Goal: Task Accomplishment & Management: Manage account settings

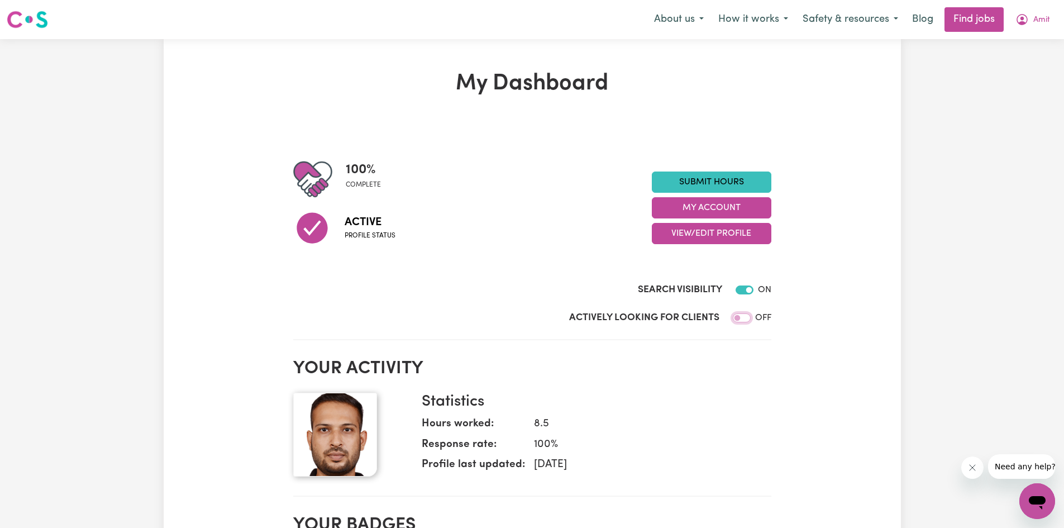
click at [749, 320] on input "Actively Looking for Clients" at bounding box center [742, 317] width 18 height 9
checkbox input "true"
click at [959, 17] on link "Find jobs" at bounding box center [974, 19] width 59 height 25
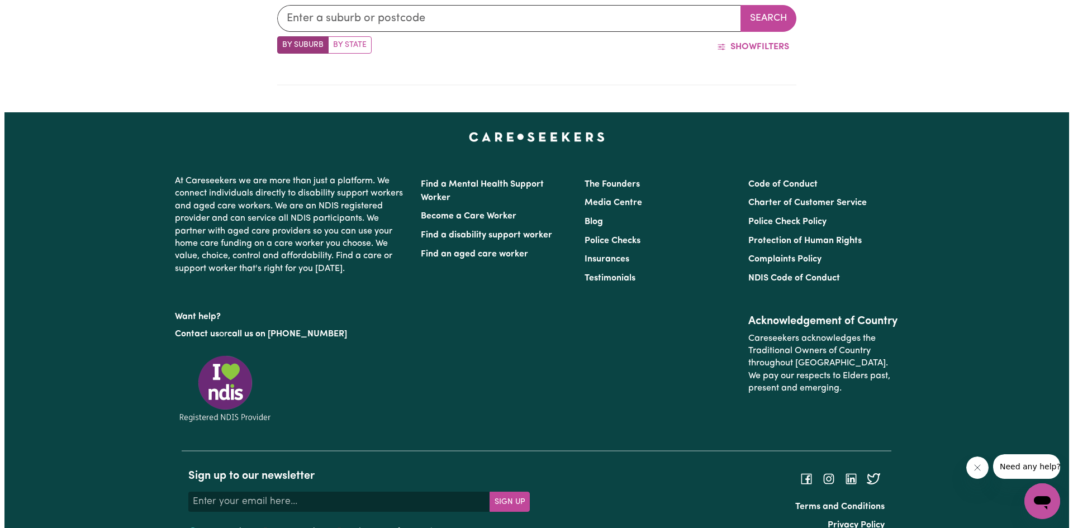
scroll to position [498, 0]
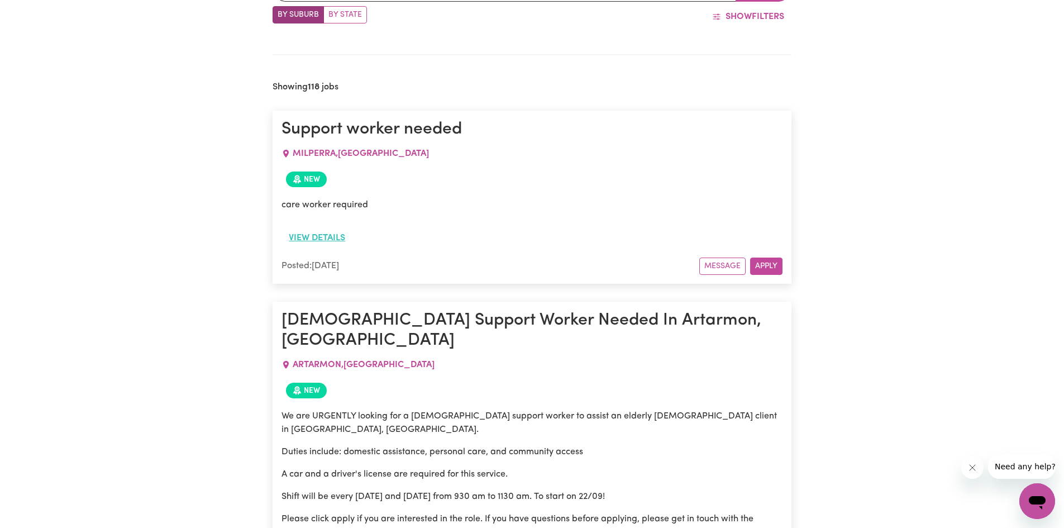
click at [321, 240] on button "View details" at bounding box center [317, 237] width 71 height 21
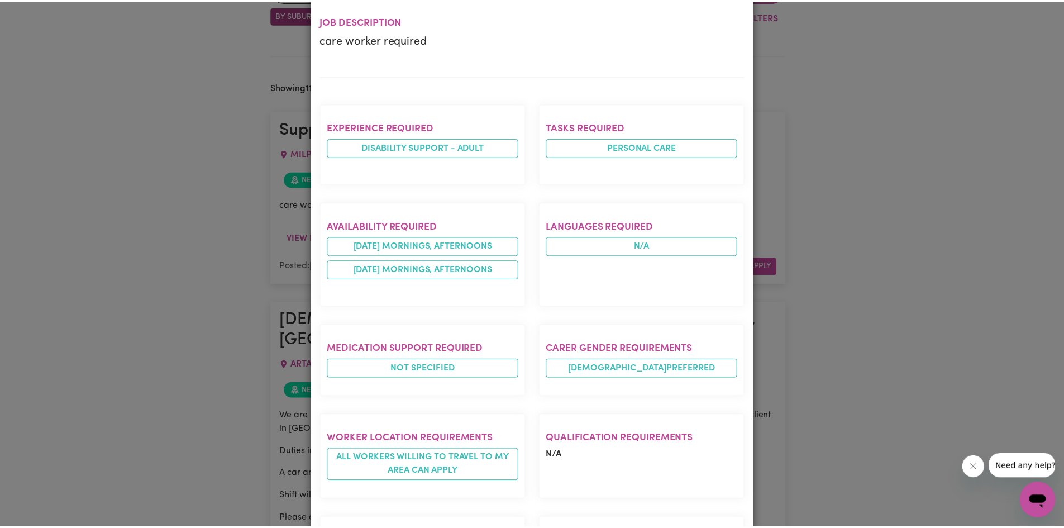
scroll to position [0, 0]
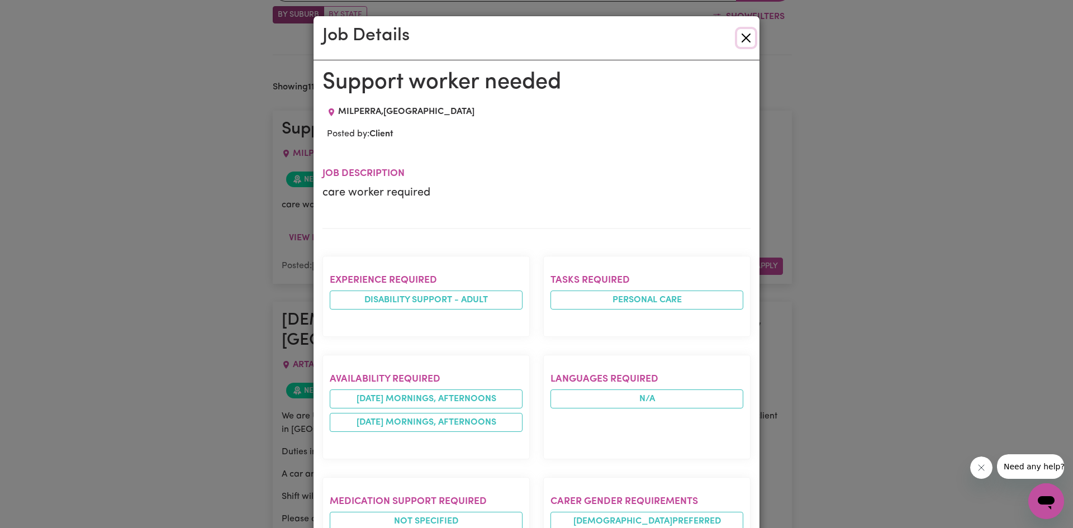
click at [744, 35] on button "Close" at bounding box center [746, 38] width 18 height 18
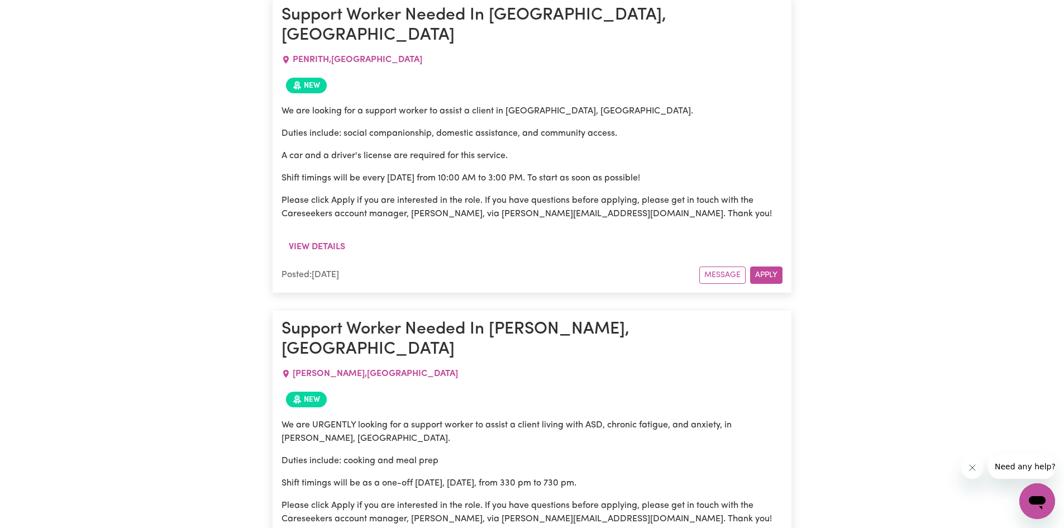
scroll to position [9157, 0]
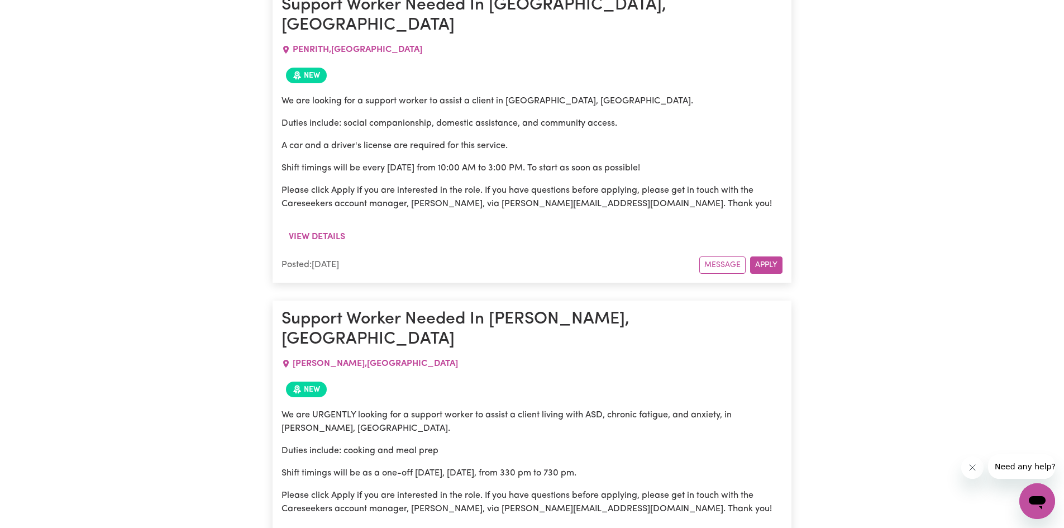
drag, startPoint x: 456, startPoint y: 369, endPoint x: 472, endPoint y: 453, distance: 85.2
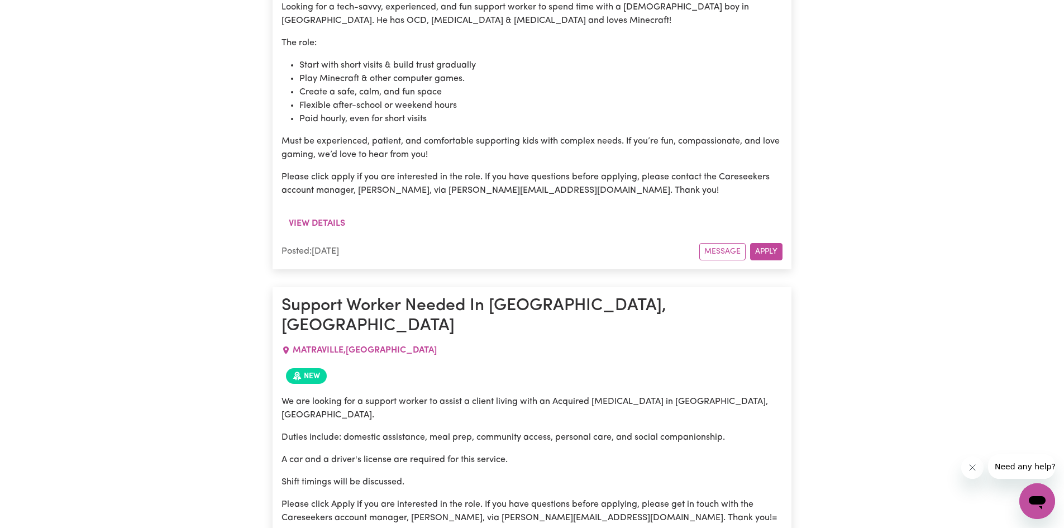
scroll to position [9884, 0]
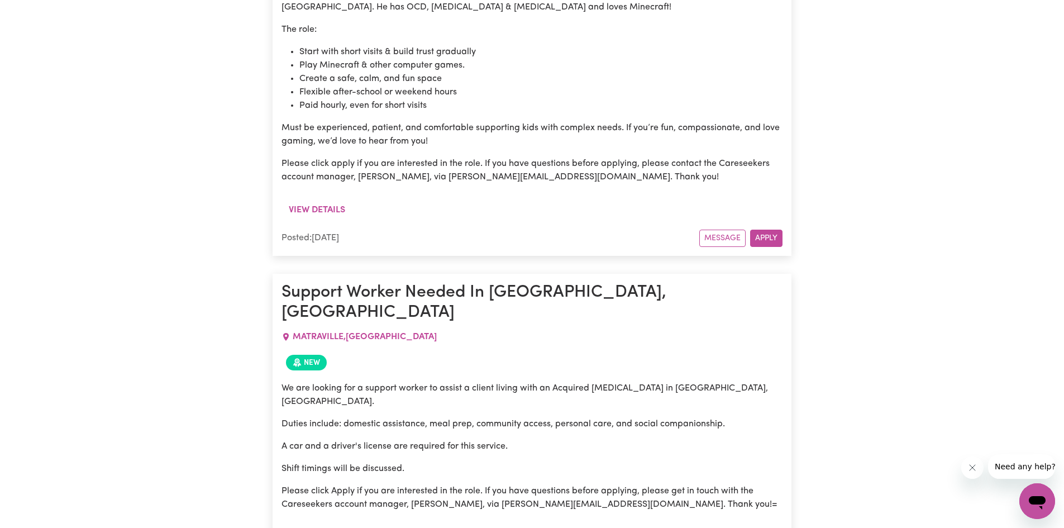
drag, startPoint x: 344, startPoint y: 326, endPoint x: 346, endPoint y: 337, distance: 10.7
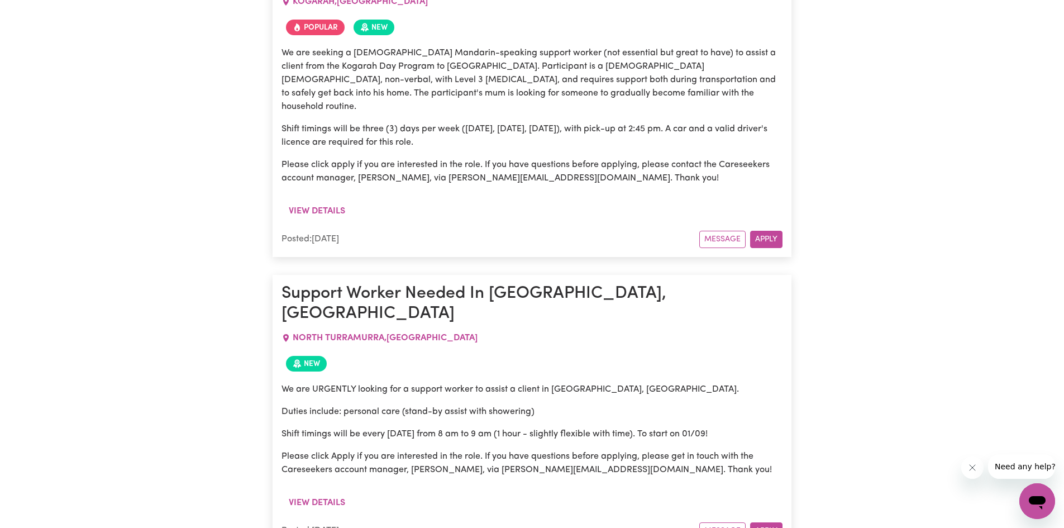
scroll to position [22230, 0]
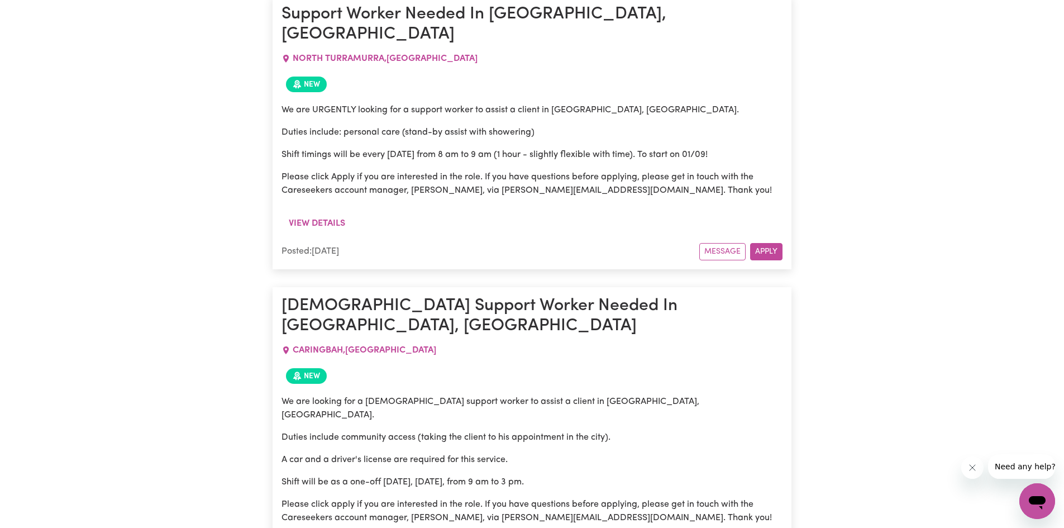
drag, startPoint x: 330, startPoint y: 127, endPoint x: 395, endPoint y: 140, distance: 66.7
drag, startPoint x: 336, startPoint y: 189, endPoint x: 382, endPoint y: 184, distance: 46.6
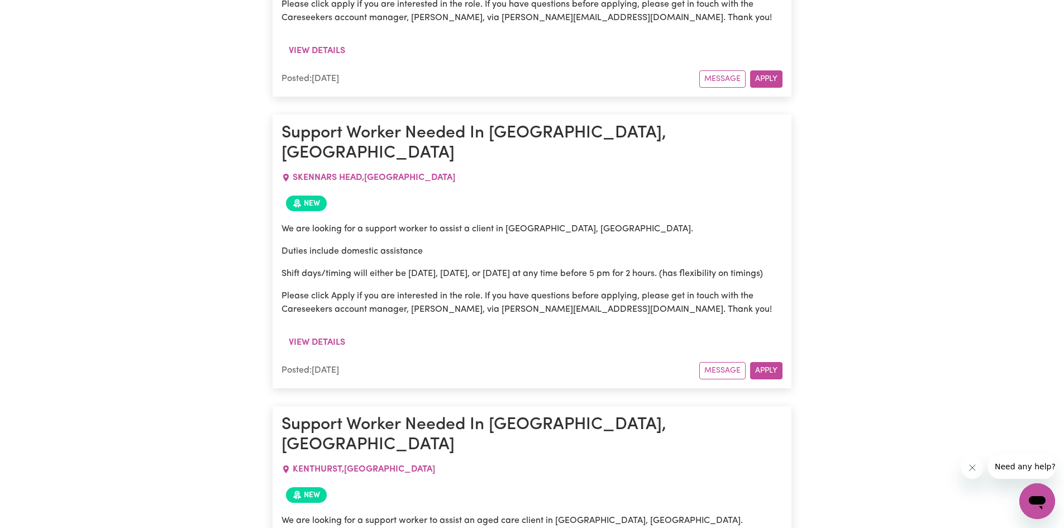
scroll to position [22732, 0]
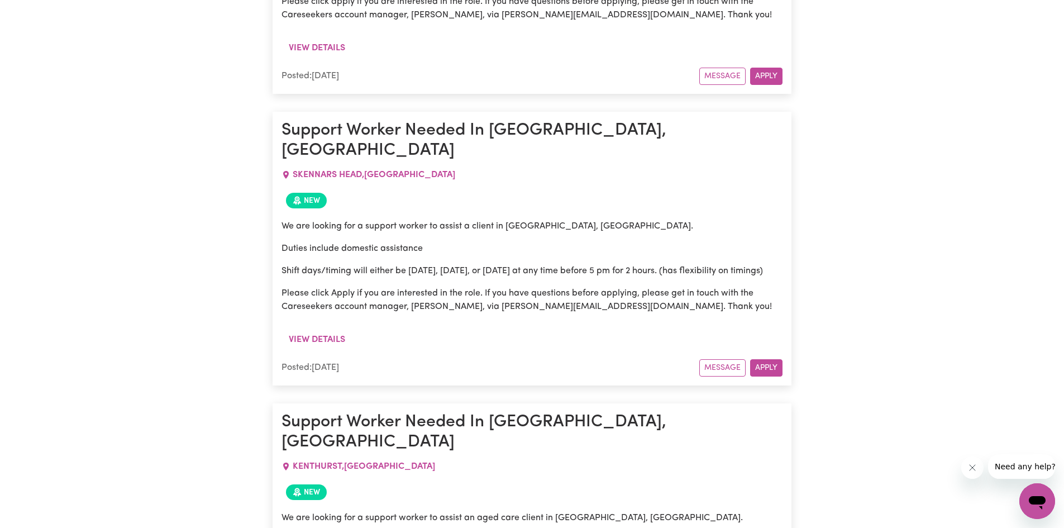
drag, startPoint x: 369, startPoint y: 260, endPoint x: 608, endPoint y: 265, distance: 239.1
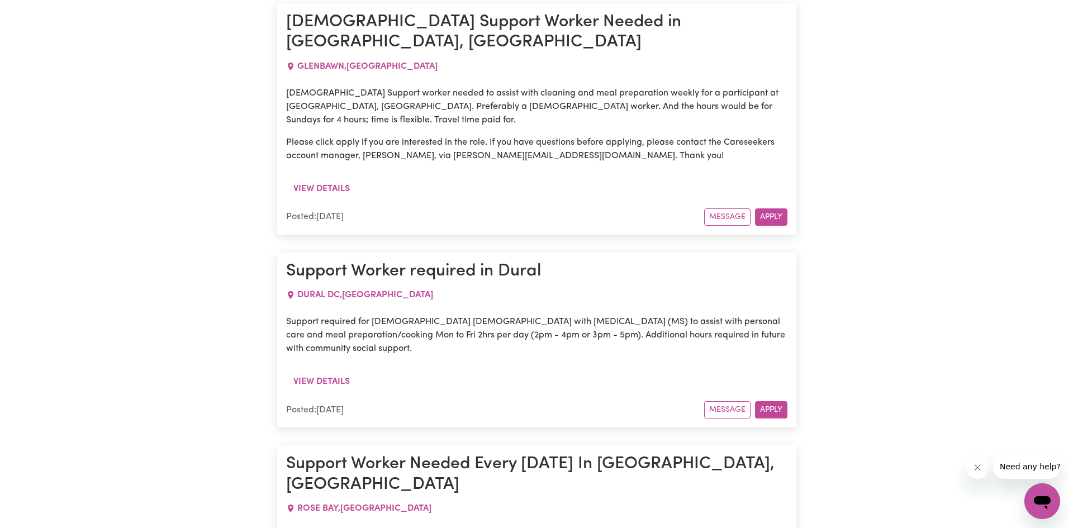
scroll to position [26922, 0]
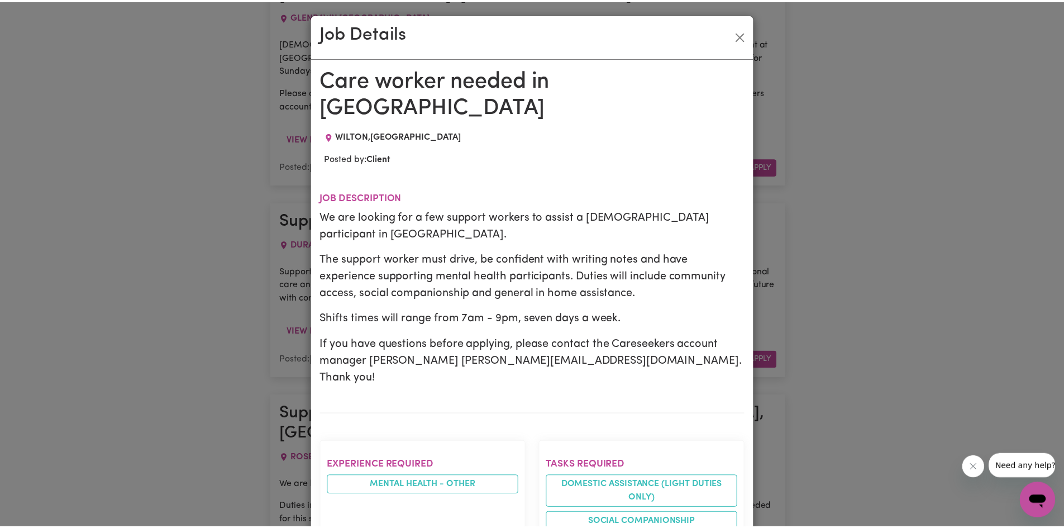
scroll to position [0, 0]
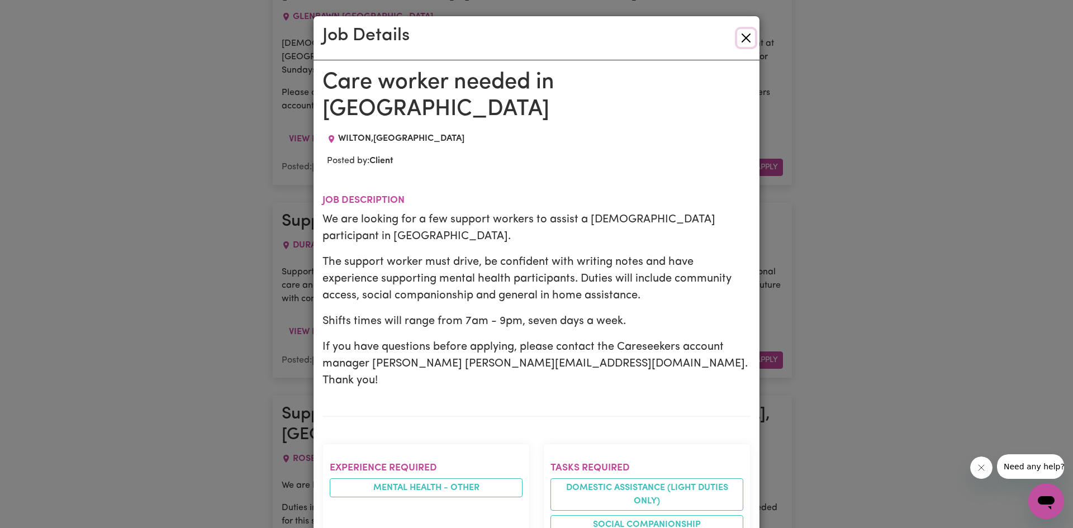
click at [740, 37] on button "Close" at bounding box center [746, 38] width 18 height 18
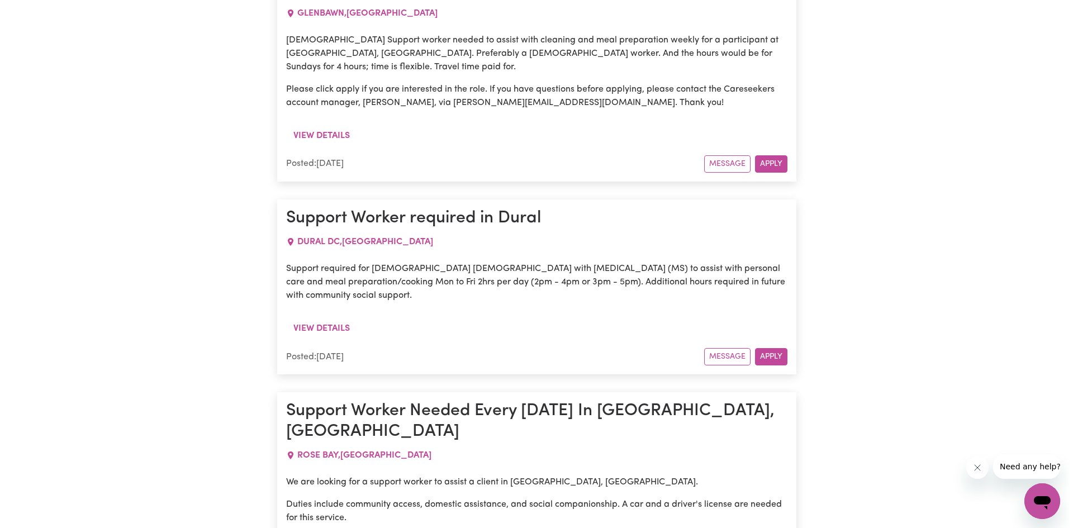
scroll to position [26922, 0]
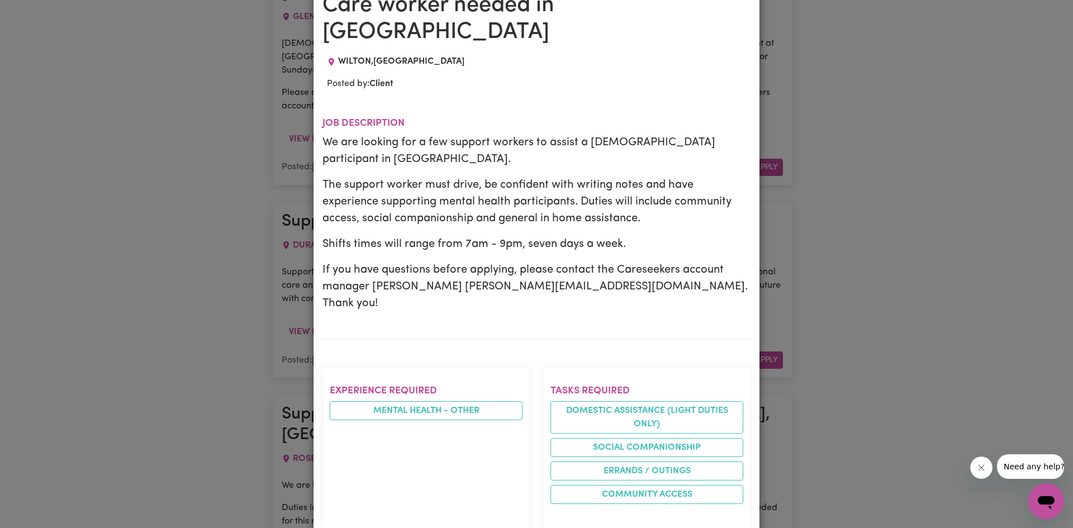
scroll to position [0, 0]
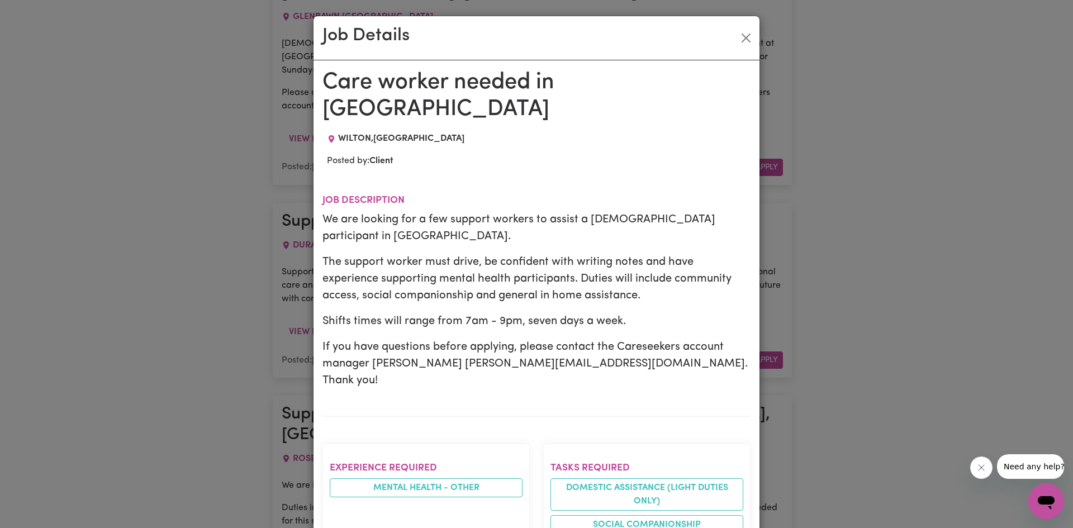
click at [1046, 488] on div "Open messaging window" at bounding box center [1046, 501] width 34 height 34
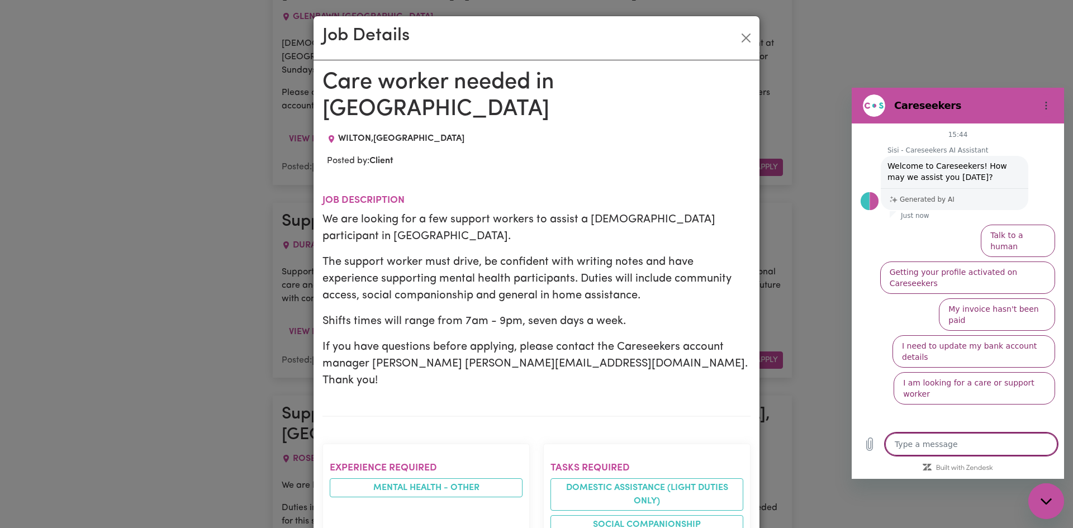
click at [954, 69] on div "Job Details Care worker needed in [GEOGRAPHIC_DATA] [GEOGRAPHIC_DATA] , [GEOGRA…" at bounding box center [536, 264] width 1073 height 528
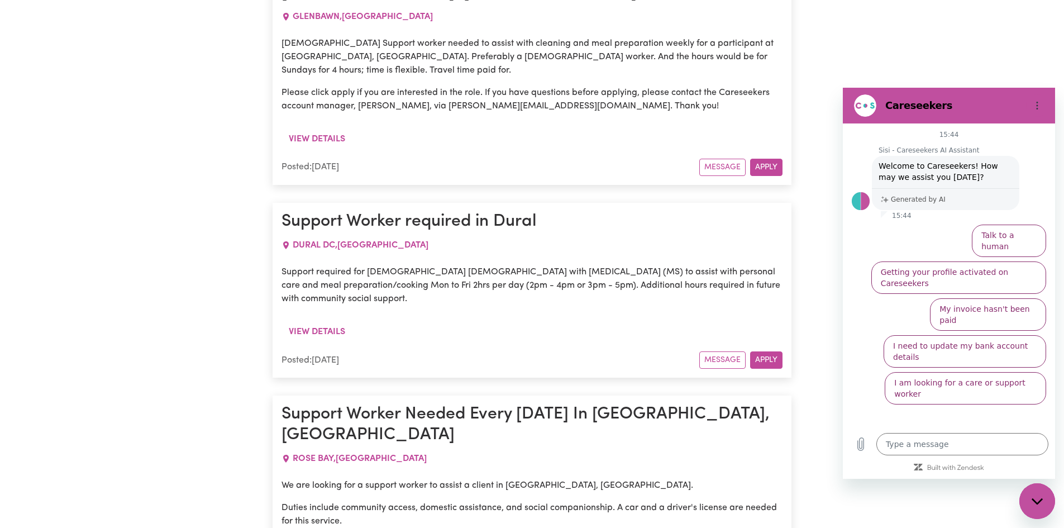
click at [1031, 499] on div "Close messaging window" at bounding box center [1038, 501] width 34 height 34
type textarea "x"
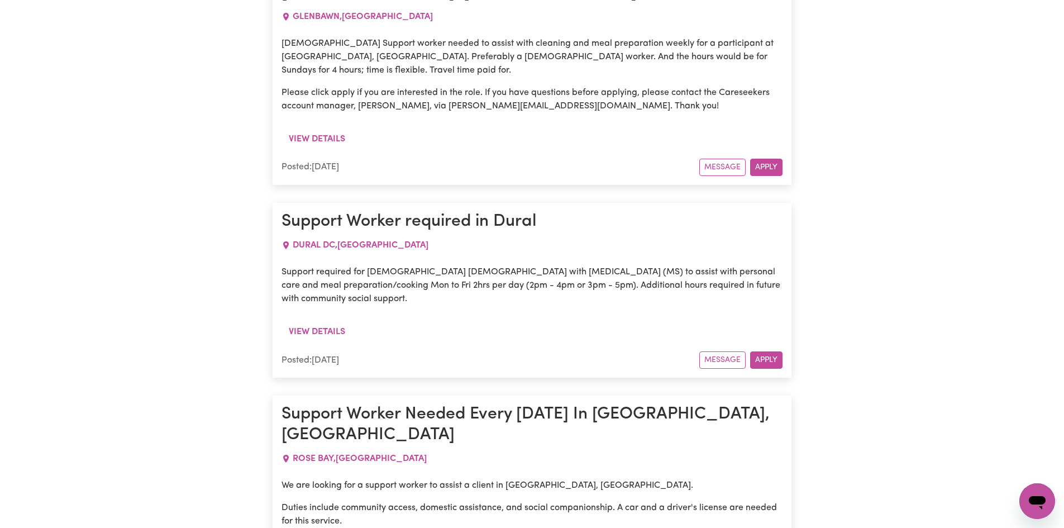
drag, startPoint x: 299, startPoint y: 251, endPoint x: 499, endPoint y: 352, distance: 223.9
drag, startPoint x: 282, startPoint y: 152, endPoint x: 506, endPoint y: 323, distance: 281.8
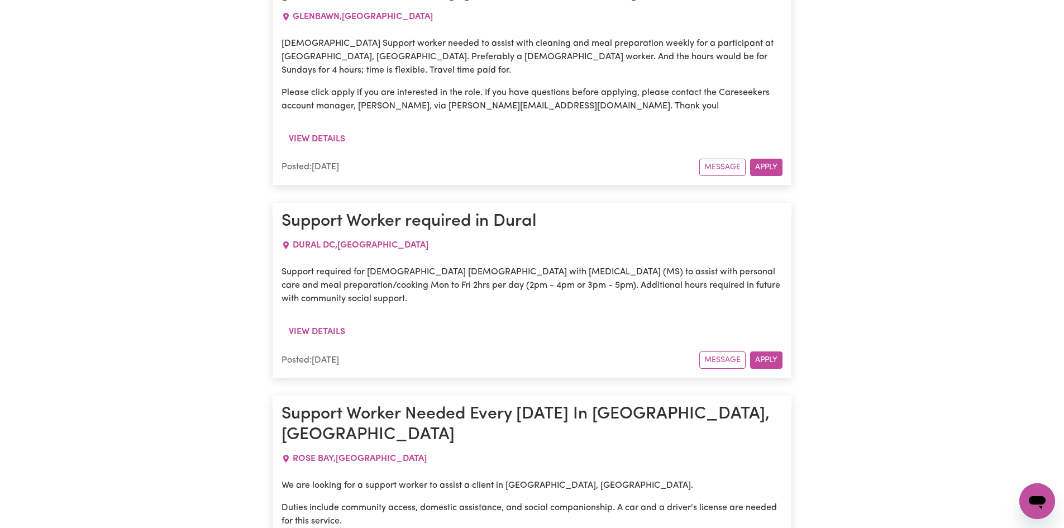
drag, startPoint x: 280, startPoint y: 325, endPoint x: 404, endPoint y: 332, distance: 123.6
drag, startPoint x: 279, startPoint y: 325, endPoint x: 404, endPoint y: 331, distance: 124.8
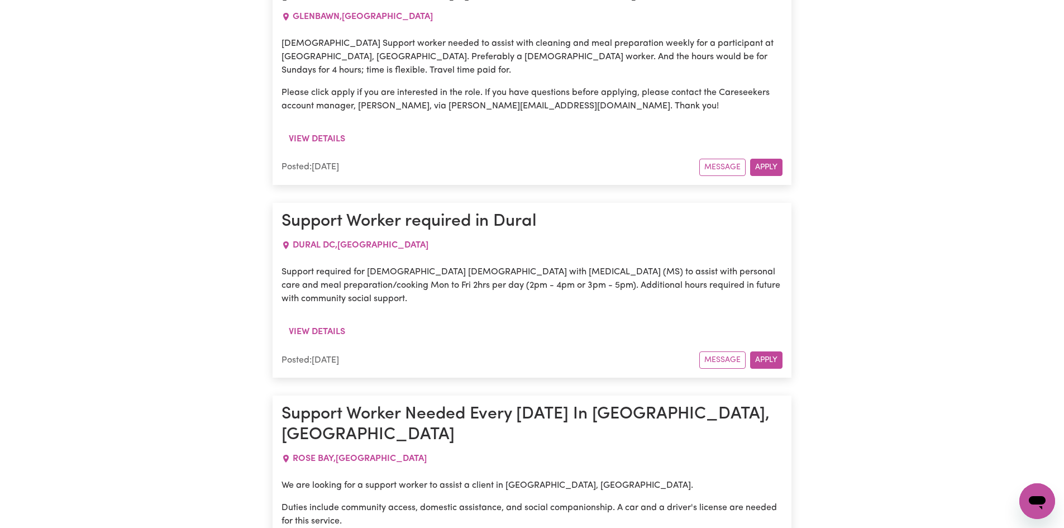
copy p "[PERSON_NAME][EMAIL_ADDRESS][DOMAIN_NAME]"
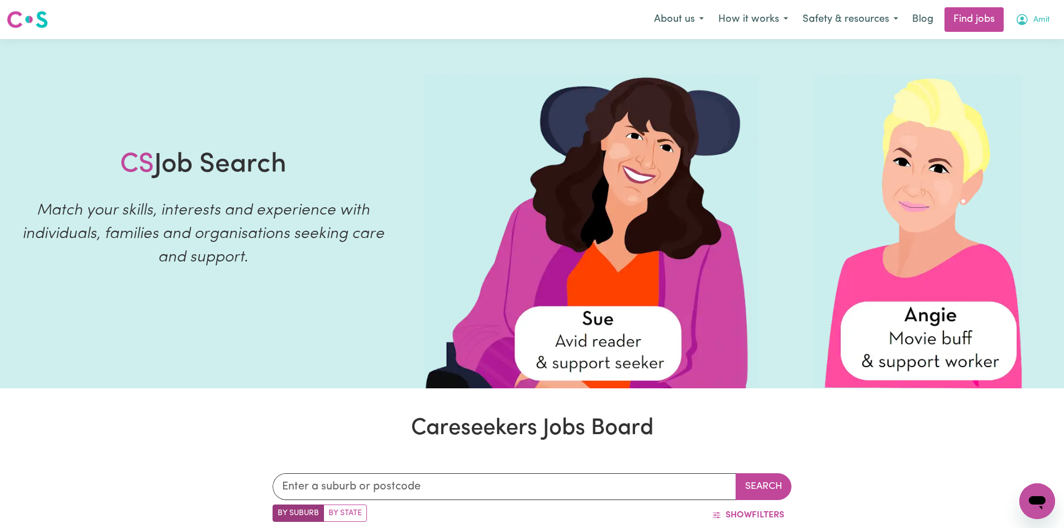
click at [1040, 18] on span "Amit" at bounding box center [1041, 20] width 17 height 12
click at [1019, 83] on link "Logout" at bounding box center [1013, 85] width 88 height 21
